Goal: Task Accomplishment & Management: Complete application form

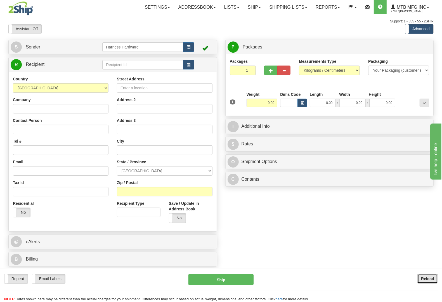
click at [426, 277] on b "Reload" at bounding box center [427, 278] width 13 height 4
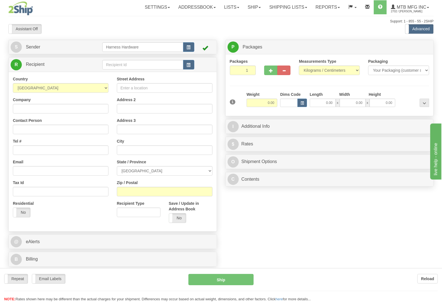
click at [111, 65] on div "Toggle navigation Settings Shipping Preferences Fields Preferences New" at bounding box center [221, 151] width 442 height 302
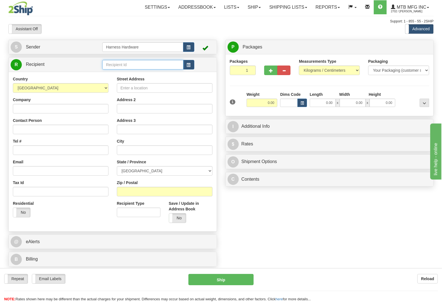
click at [111, 65] on input "text" at bounding box center [142, 65] width 81 height 10
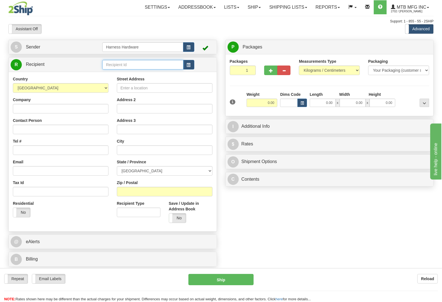
click at [111, 65] on input "text" at bounding box center [142, 65] width 81 height 10
type input "e"
click at [114, 65] on input "text" at bounding box center [142, 65] width 81 height 10
type input "EDWV"
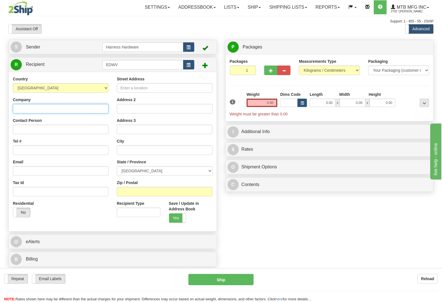
paste input "EDWARD VROMAN"
type input "EDWARD VROMAN"
paste input "EDWARD VROMAN"
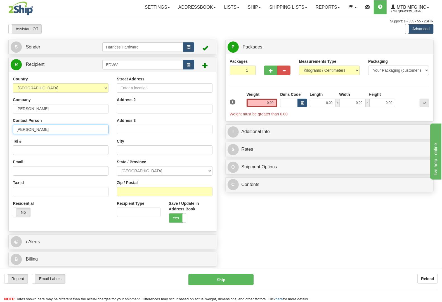
type input "EDWARD VROMAN"
click at [75, 89] on select "AFGHANISTAN ALAND ISLANDS ALBANIA ALGERIA AMERICAN SAMOA ANDORRA ANGOLA ANGUILL…" at bounding box center [61, 88] width 96 height 10
select select "US"
click at [13, 83] on select "AFGHANISTAN ALAND ISLANDS ALBANIA ALGERIA AMERICAN SAMOA ANDORRA ANGOLA ANGUILL…" at bounding box center [61, 88] width 96 height 10
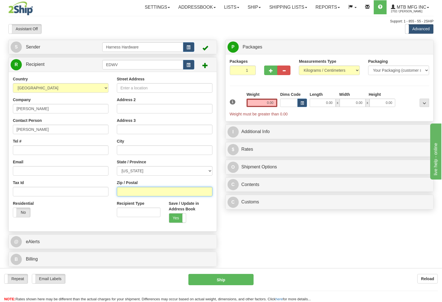
paste input "06437"
type input "06437"
click at [240, 239] on div "S Sender Harness Hardware" at bounding box center [221, 155] width 434 height 230
type input "GUILFORD"
select select "CT"
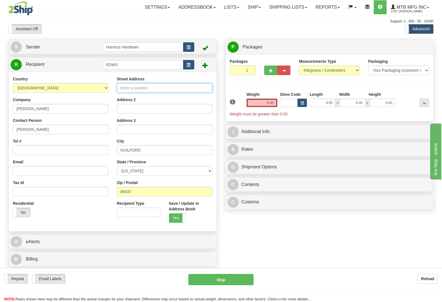
paste input "724 Boston Post Rd."
type input "724 Boston Post Rd."
drag, startPoint x: 231, startPoint y: 241, endPoint x: 233, endPoint y: 236, distance: 6.3
click at [231, 241] on div "S Sender Harness Hardware" at bounding box center [221, 155] width 434 height 230
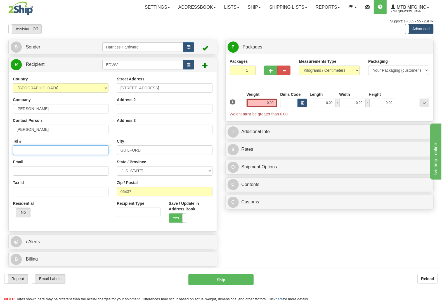
paste input "(203) 453 9129"
type input "(203) 453 9129"
click at [256, 245] on div "S Sender Harness Hardware" at bounding box center [221, 155] width 434 height 230
click at [265, 105] on input "0.00" at bounding box center [262, 102] width 31 height 8
click at [265, 104] on input "text" at bounding box center [262, 102] width 31 height 8
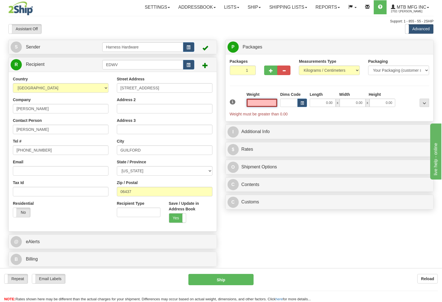
drag, startPoint x: 265, startPoint y: 104, endPoint x: 264, endPoint y: 102, distance: 3.0
click at [265, 104] on input "text" at bounding box center [262, 102] width 31 height 8
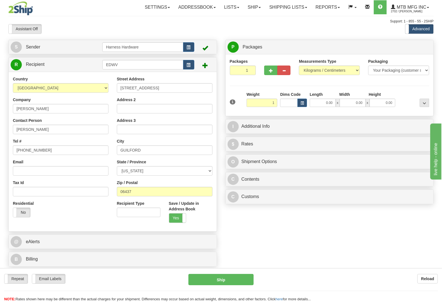
type input "1.00"
click at [396, 88] on div "Packages 1 1 Measurements Type" at bounding box center [330, 84] width 200 height 53
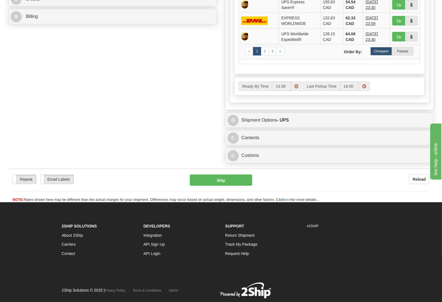
scroll to position [245, 0]
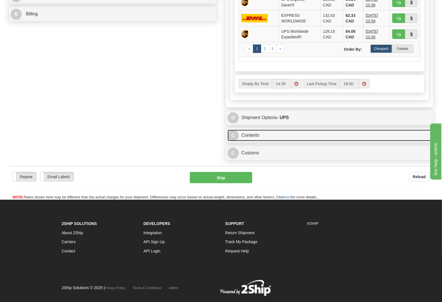
click at [267, 138] on link "C Contents" at bounding box center [330, 135] width 204 height 11
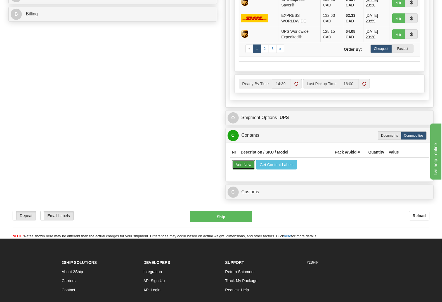
click at [244, 168] on button "Add New" at bounding box center [243, 165] width 23 height 10
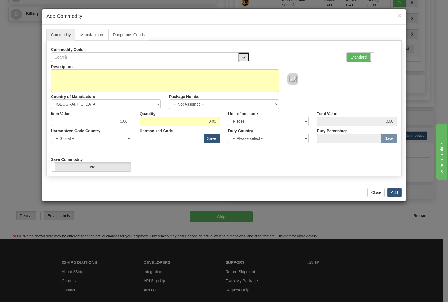
click at [248, 59] on button "button" at bounding box center [243, 57] width 11 height 10
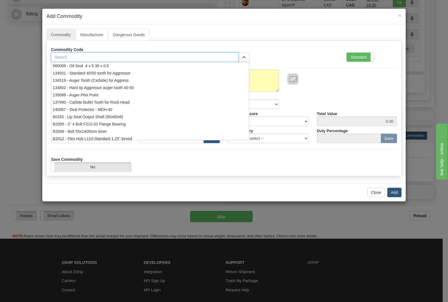
click at [196, 59] on input "text" at bounding box center [144, 57] width 187 height 10
type input "1775"
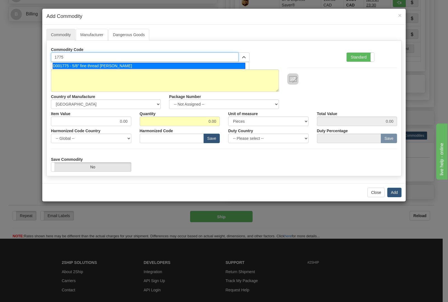
click at [190, 64] on div "D001775 - 5/8" fine thread Allan Bolt" at bounding box center [149, 66] width 193 height 6
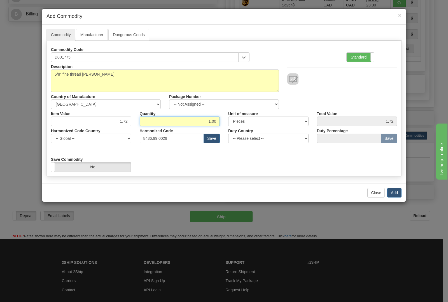
click at [219, 122] on input "1.00" at bounding box center [180, 121] width 80 height 10
type input "1"
type input "6"
type input "10.32"
click at [391, 193] on button "Add" at bounding box center [394, 193] width 14 height 10
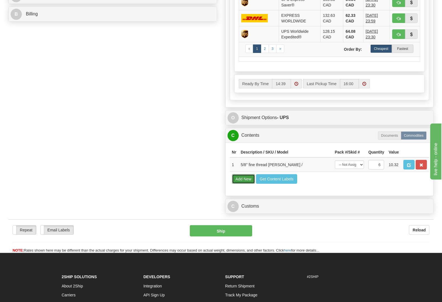
click at [240, 184] on button "Add New" at bounding box center [243, 179] width 23 height 10
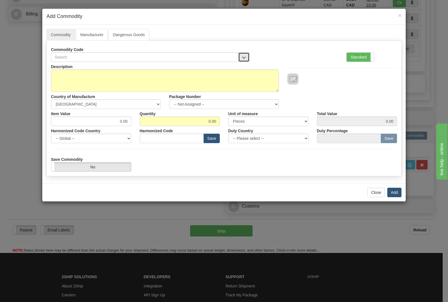
click at [245, 58] on button "button" at bounding box center [243, 57] width 11 height 10
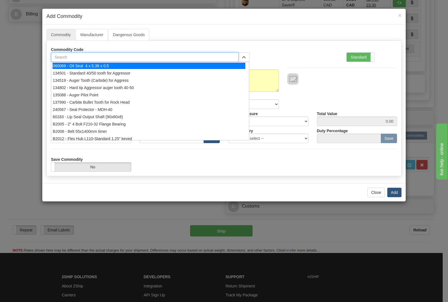
click at [212, 58] on input "text" at bounding box center [144, 57] width 187 height 10
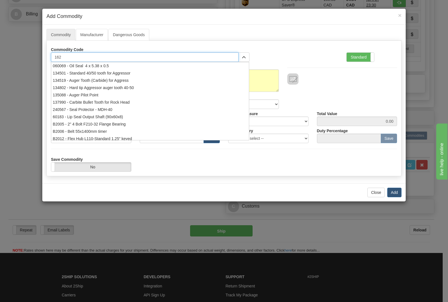
type input "1625"
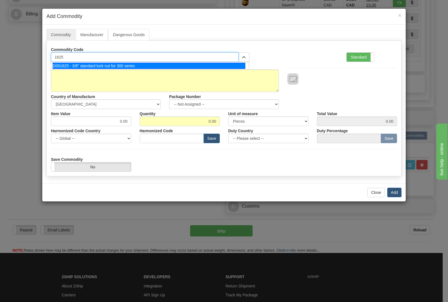
click at [201, 66] on div "D001625 - 3/8" standard lock nut for 300 series" at bounding box center [149, 66] width 193 height 6
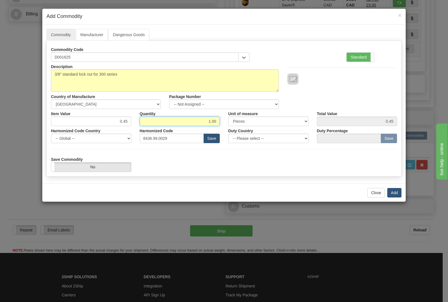
click at [219, 121] on input "1.00" at bounding box center [180, 121] width 80 height 10
type input "1"
type input "6"
type input "2.70"
drag, startPoint x: 398, startPoint y: 193, endPoint x: 386, endPoint y: 200, distance: 14.0
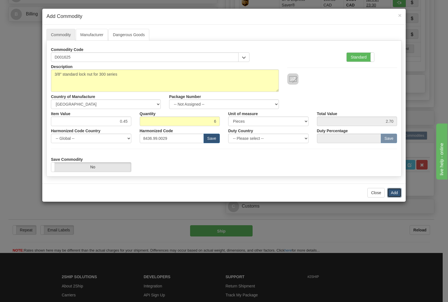
click at [398, 193] on button "Add" at bounding box center [394, 193] width 14 height 10
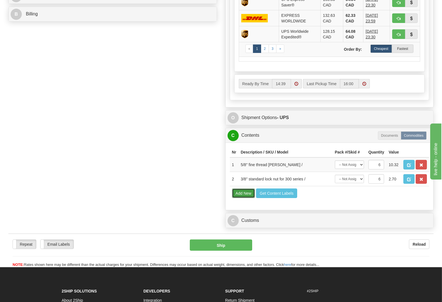
click at [244, 198] on button "Add New" at bounding box center [243, 193] width 23 height 10
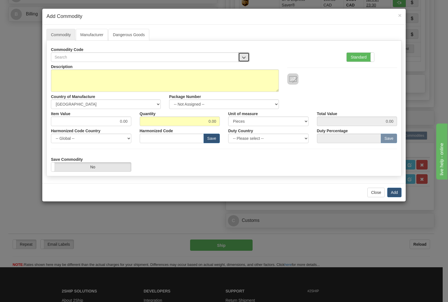
drag, startPoint x: 241, startPoint y: 55, endPoint x: 234, endPoint y: 57, distance: 7.3
click at [241, 55] on button "button" at bounding box center [243, 57] width 11 height 10
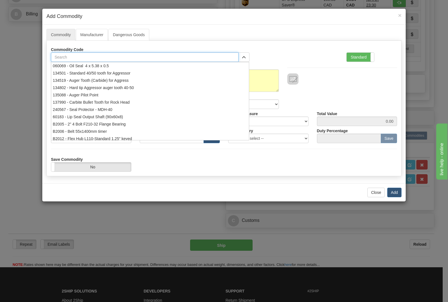
click at [214, 53] on input "text" at bounding box center [144, 57] width 187 height 10
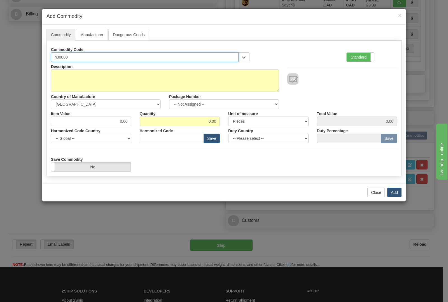
type input "h3000"
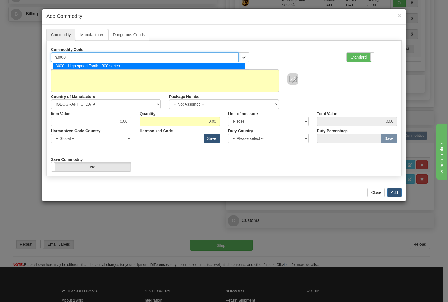
click at [199, 66] on div "H3000 - High speed Tooth - 300 series" at bounding box center [149, 66] width 193 height 6
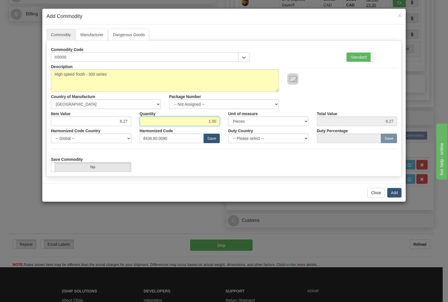
click at [219, 121] on input "1.00" at bounding box center [180, 121] width 80 height 10
type input "1"
type input "6"
type input "37.62"
click at [391, 191] on button "Add" at bounding box center [394, 193] width 14 height 10
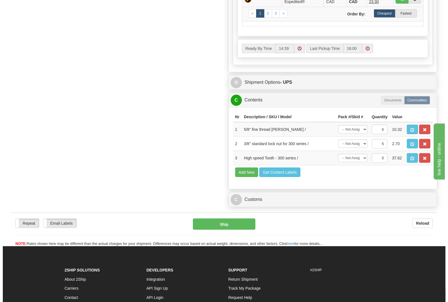
scroll to position [315, 0]
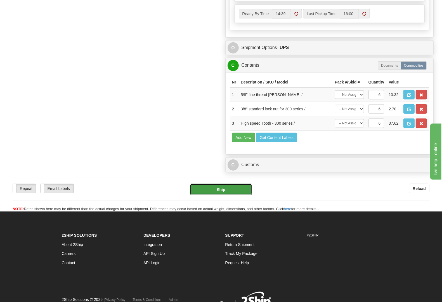
click at [223, 195] on button "Ship" at bounding box center [221, 189] width 63 height 11
type input "11"
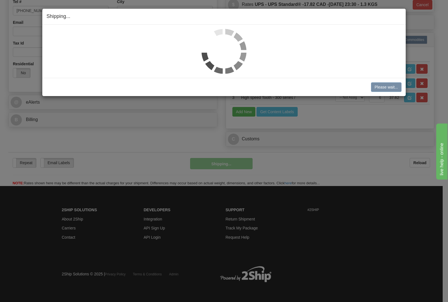
scroll to position [170, 0]
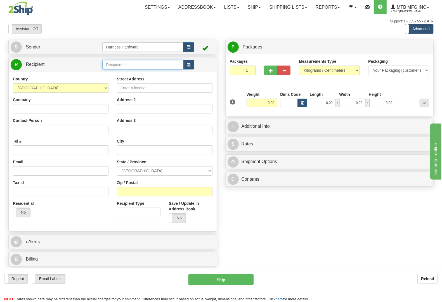
click at [163, 67] on input "text" at bounding box center [142, 65] width 81 height 10
click at [158, 72] on div "PROP" at bounding box center [141, 74] width 75 height 6
type input "PROP"
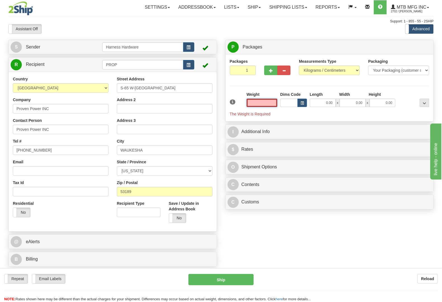
click at [262, 102] on input "text" at bounding box center [262, 102] width 31 height 8
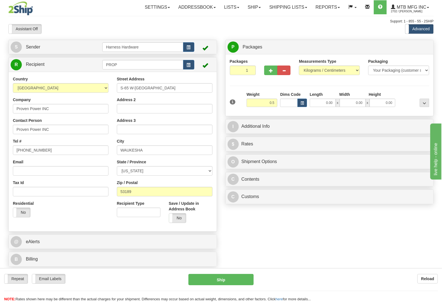
type input "0.50"
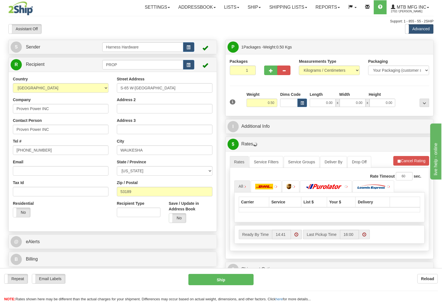
click at [411, 90] on div "Packages 1 1 Measurements Type" at bounding box center [330, 84] width 200 height 53
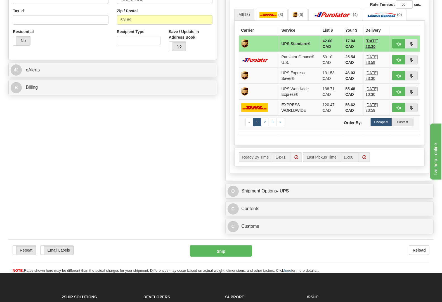
scroll to position [175, 0]
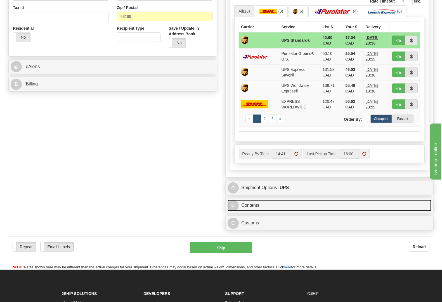
click at [269, 206] on link "C Contents" at bounding box center [330, 205] width 204 height 11
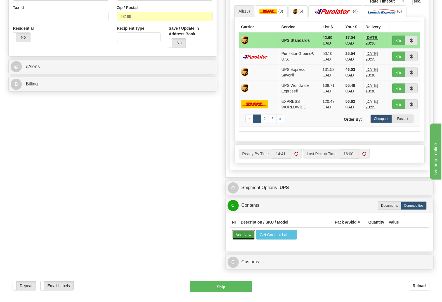
click at [251, 234] on button "Add New" at bounding box center [243, 235] width 23 height 10
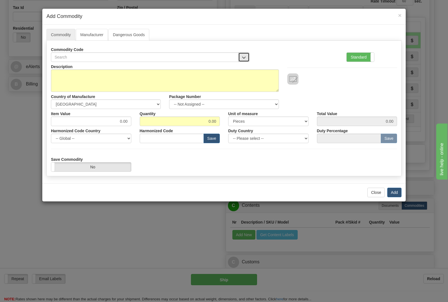
click at [238, 57] on button "button" at bounding box center [243, 57] width 11 height 10
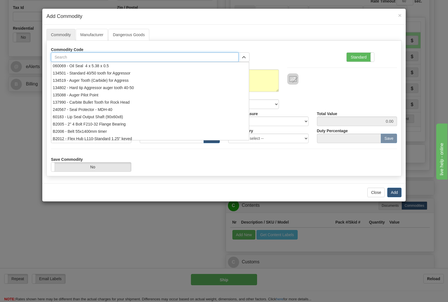
click at [206, 58] on input "text" at bounding box center [144, 57] width 187 height 10
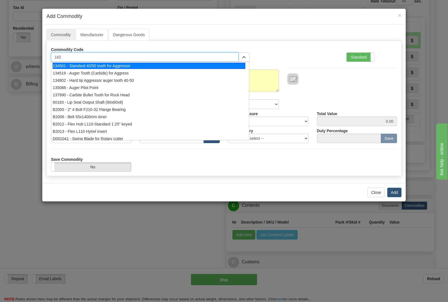
type input "1625"
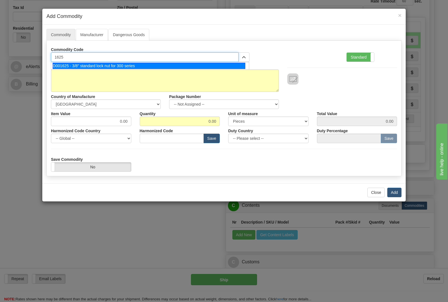
click at [201, 65] on div "D001625 - 3/8" standard lock nut for 300 series" at bounding box center [149, 66] width 193 height 6
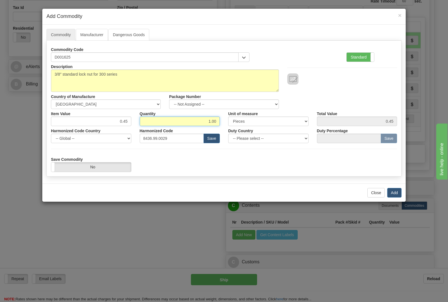
click at [217, 121] on input "1.00" at bounding box center [180, 121] width 80 height 10
type input "1"
type input "25"
type input "11.25"
click at [392, 192] on button "Add" at bounding box center [394, 193] width 14 height 10
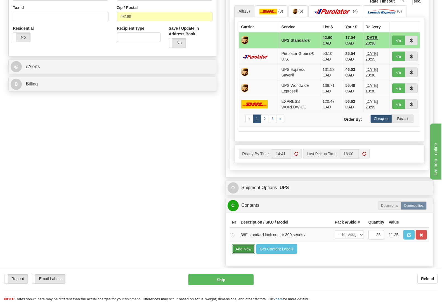
click at [252, 254] on button "Add New" at bounding box center [243, 249] width 23 height 10
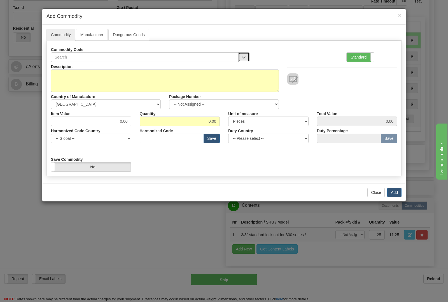
click at [247, 59] on button "button" at bounding box center [243, 57] width 11 height 10
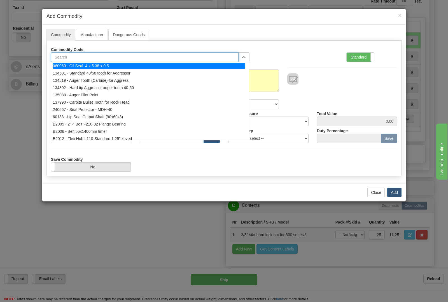
click at [207, 58] on input "text" at bounding box center [144, 57] width 187 height 10
type input "1678"
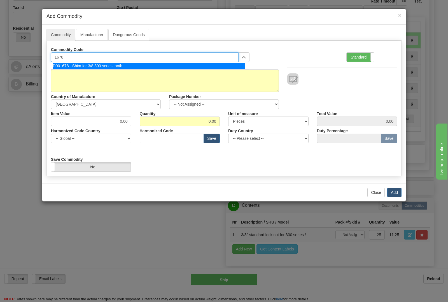
click at [202, 66] on div "D001678 - Shim for 3/8 300 series tooth" at bounding box center [149, 66] width 193 height 6
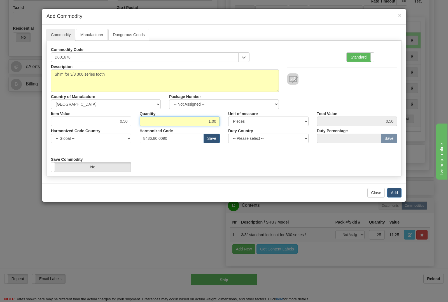
click at [216, 120] on input "1.00" at bounding box center [180, 121] width 80 height 10
type input "1"
type input "50"
type input "25.00"
click at [390, 192] on button "Add" at bounding box center [394, 193] width 14 height 10
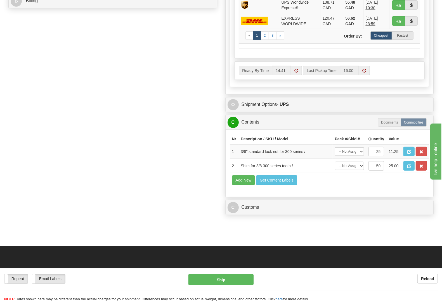
scroll to position [280, 0]
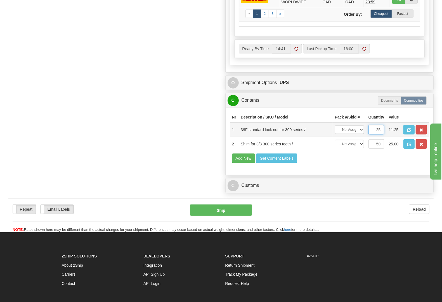
click at [382, 134] on input "25" at bounding box center [377, 130] width 16 height 10
type input "2"
type input "50"
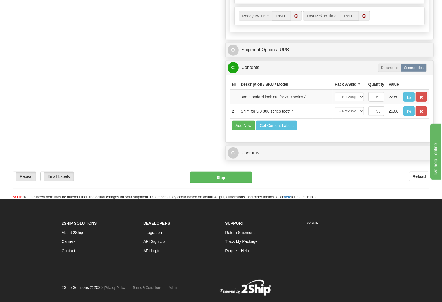
scroll to position [315, 0]
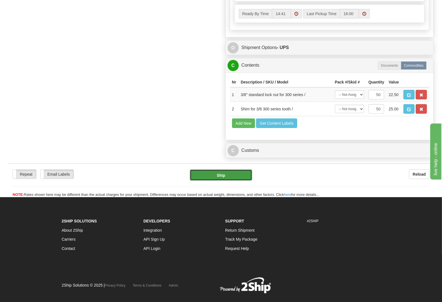
click at [203, 180] on button "Ship" at bounding box center [221, 174] width 63 height 11
type input "11"
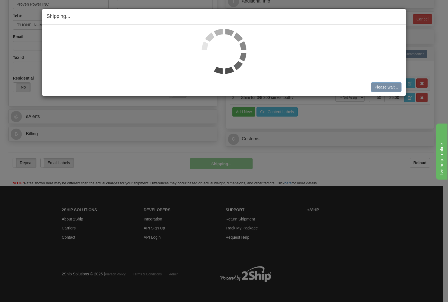
scroll to position [146, 0]
